Goal: Transaction & Acquisition: Purchase product/service

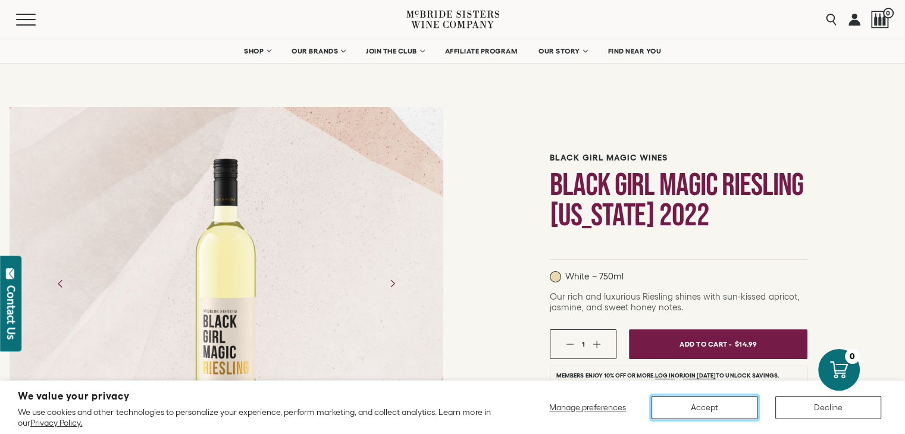
click at [683, 411] on button "Accept" at bounding box center [705, 407] width 106 height 23
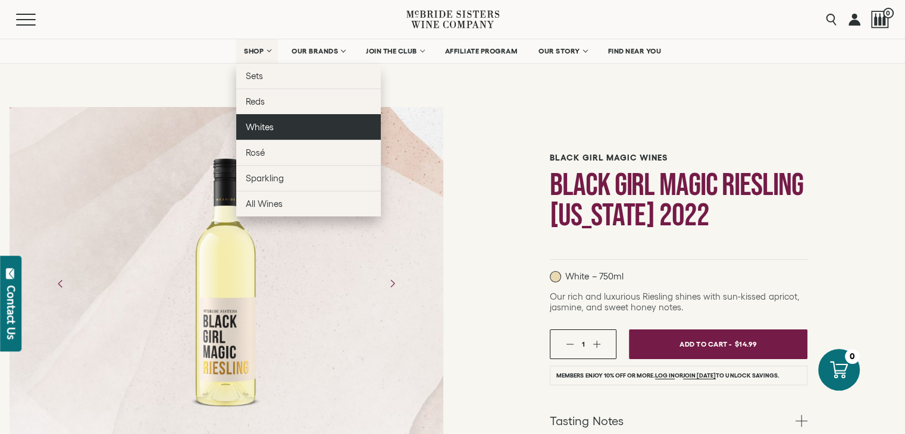
click at [295, 126] on link "Whites" at bounding box center [308, 127] width 145 height 26
